Goal: Use online tool/utility: Utilize a website feature to perform a specific function

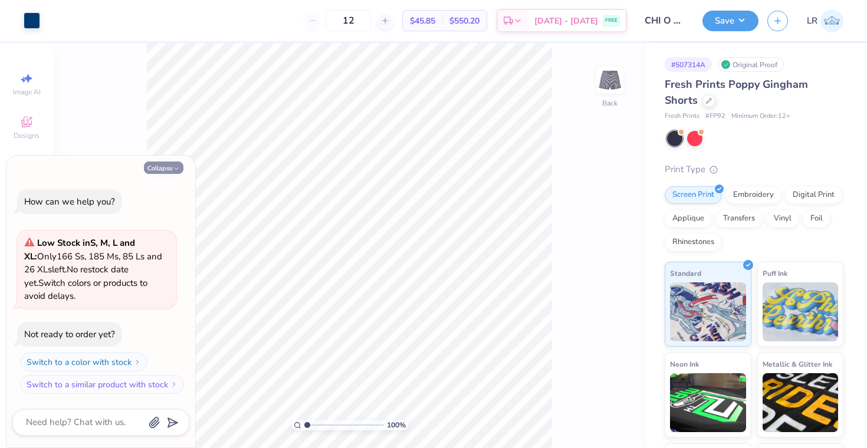
click at [171, 166] on button "Collapse" at bounding box center [164, 168] width 40 height 12
type textarea "x"
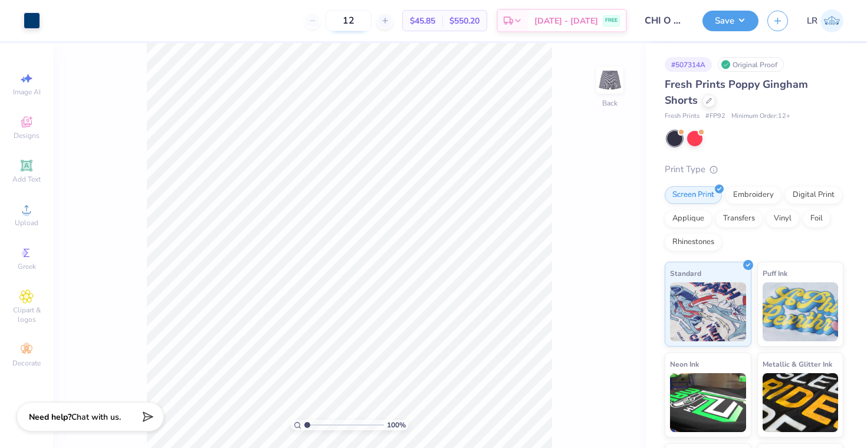
click at [369, 19] on input "12" at bounding box center [349, 20] width 46 height 21
type input "1"
type input "40"
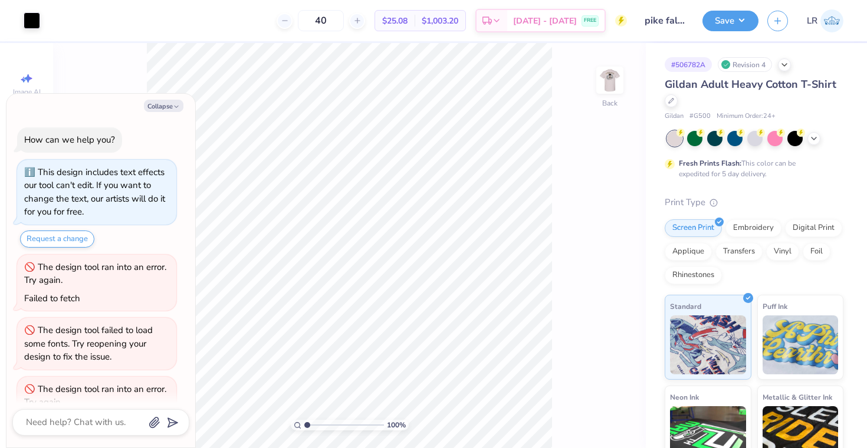
type textarea "x"
